Goal: Task Accomplishment & Management: Use online tool/utility

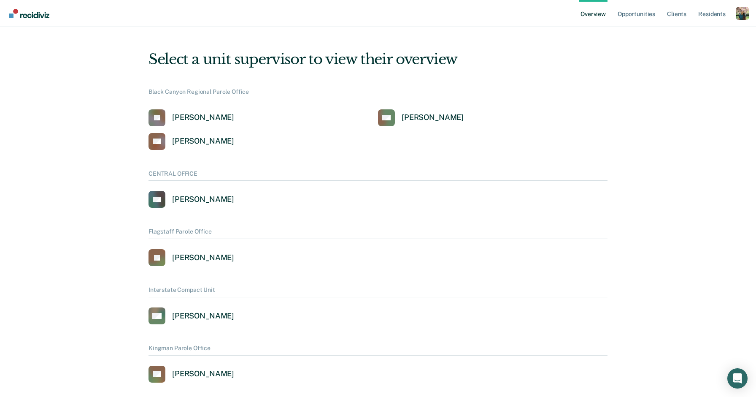
click at [744, 11] on div "Profile dropdown button" at bounding box center [743, 14] width 14 height 14
click at [685, 34] on link "Profile" at bounding box center [709, 33] width 68 height 7
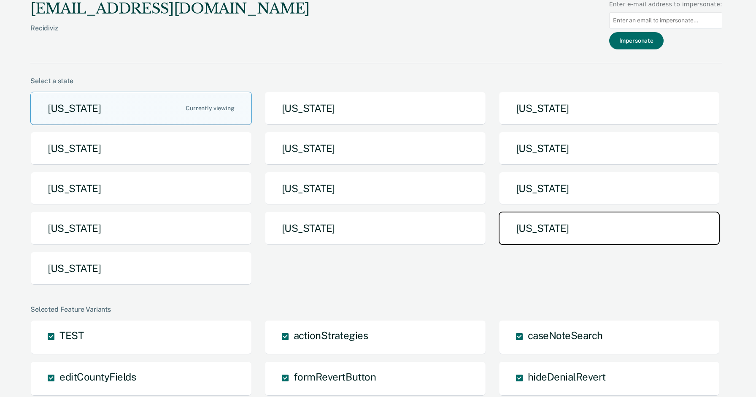
click at [552, 223] on button "[US_STATE]" at bounding box center [610, 227] width 222 height 33
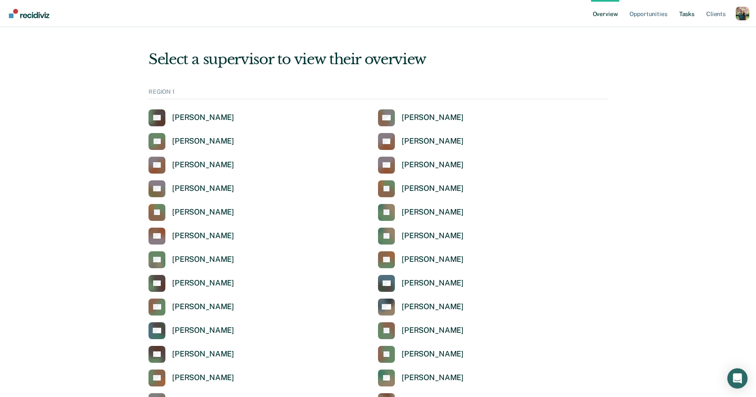
click at [691, 16] on link "Tasks" at bounding box center [687, 13] width 19 height 27
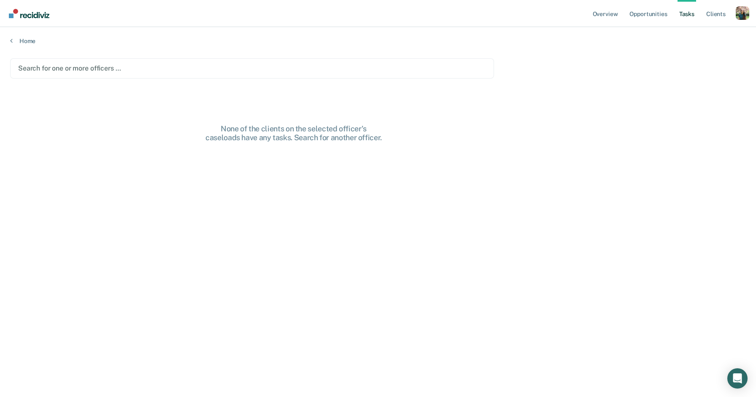
click at [427, 72] on div at bounding box center [252, 68] width 468 height 10
click at [116, 77] on div "Clear officers" at bounding box center [252, 68] width 484 height 20
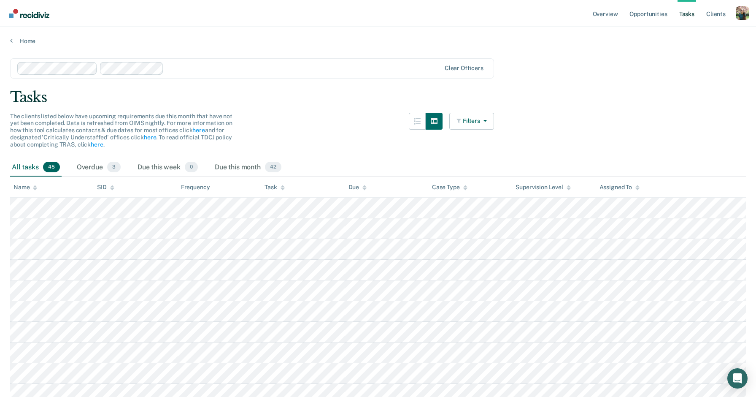
click at [237, 195] on th "Frequency" at bounding box center [220, 187] width 84 height 21
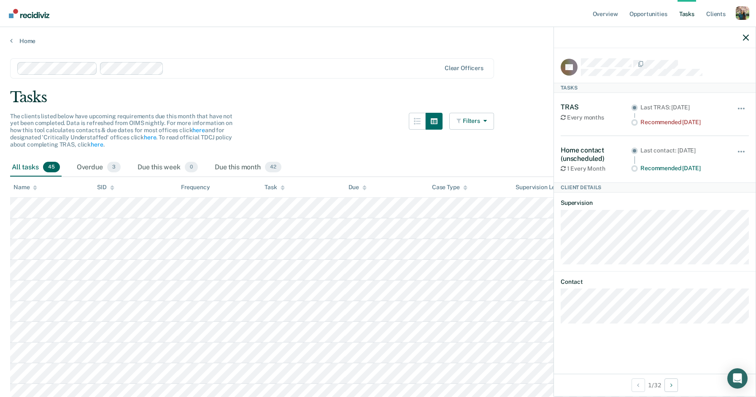
click at [675, 113] on div "Last TRAS: [DATE]" at bounding box center [683, 111] width 85 height 14
click at [745, 107] on button "button" at bounding box center [742, 113] width 14 height 14
click at [730, 99] on div "TRAS Every months Last TRAS: [DATE] Recommended [DATE] Hide from tasks list for…" at bounding box center [655, 114] width 188 height 43
click at [744, 40] on icon "button" at bounding box center [746, 38] width 6 height 6
